Goal: Task Accomplishment & Management: Complete application form

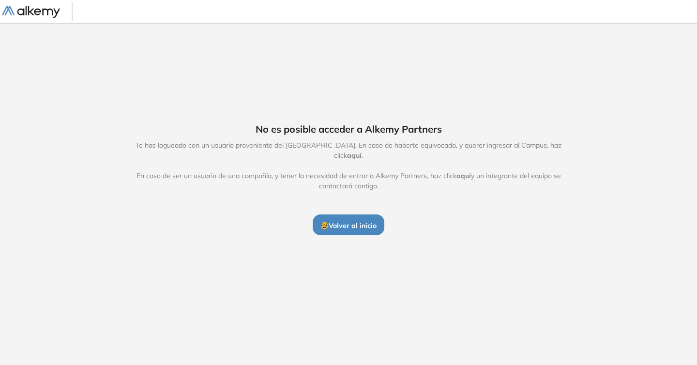
click at [356, 221] on span "🤓 Volver al inicio" at bounding box center [348, 225] width 56 height 9
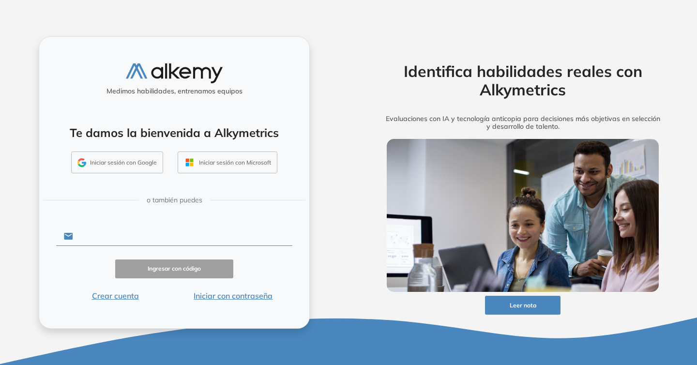
click at [146, 232] on input "text" at bounding box center [182, 236] width 219 height 18
type input "**********"
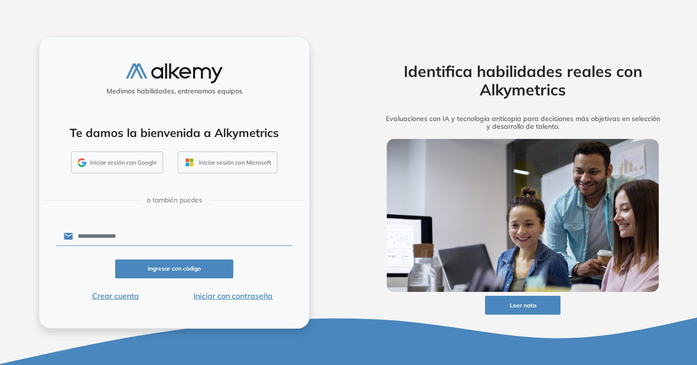
click at [203, 265] on button "Ingresar con código" at bounding box center [174, 268] width 118 height 19
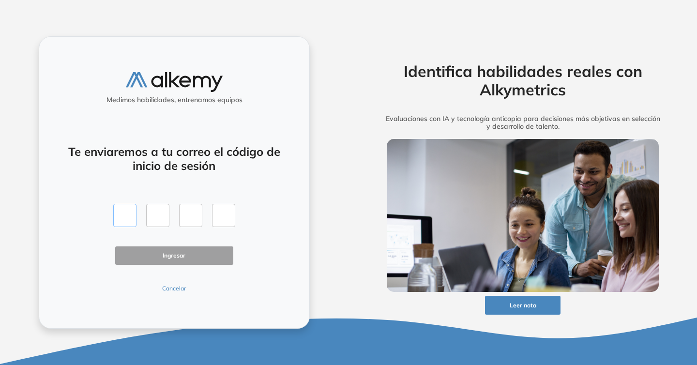
click at [121, 204] on input "text" at bounding box center [124, 215] width 23 height 23
type input "*"
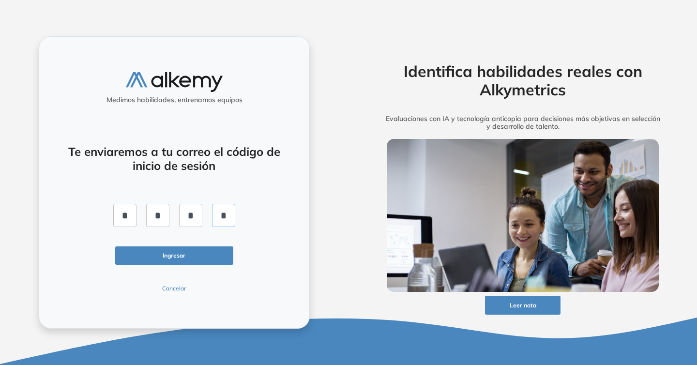
type input "*"
click at [181, 263] on button "Ingresar" at bounding box center [174, 255] width 118 height 19
